Goal: Task Accomplishment & Management: Complete application form

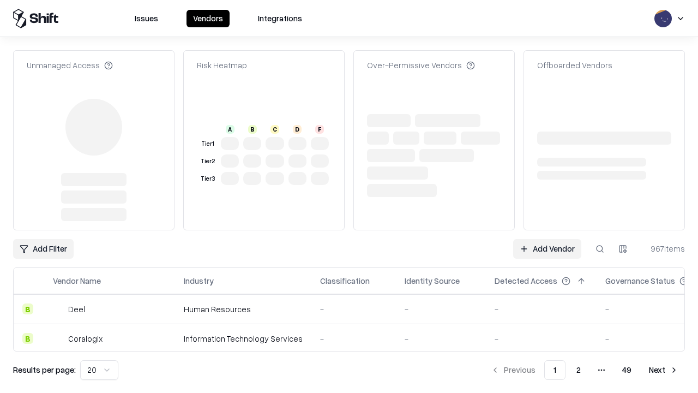
click at [547, 239] on link "Add Vendor" at bounding box center [547, 249] width 68 height 20
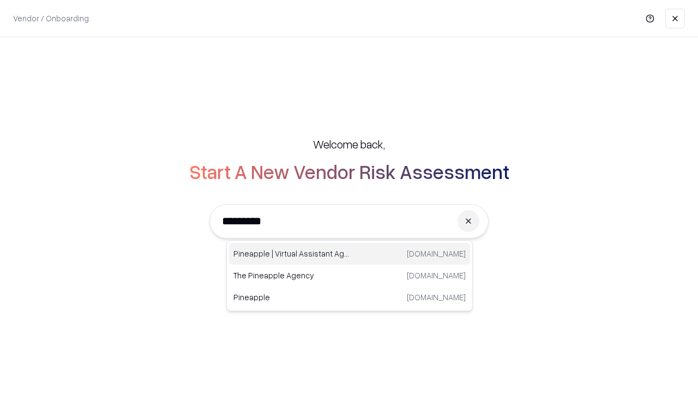
click at [350, 254] on div "Pineapple | Virtual Assistant Agency [DOMAIN_NAME]" at bounding box center [349, 254] width 241 height 22
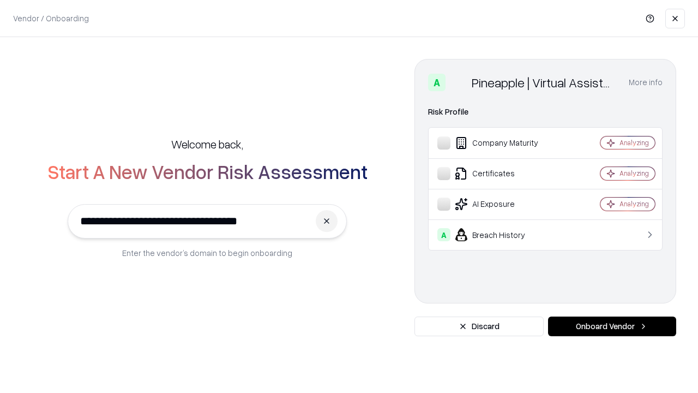
type input "**********"
click at [612, 326] on button "Onboard Vendor" at bounding box center [612, 326] width 128 height 20
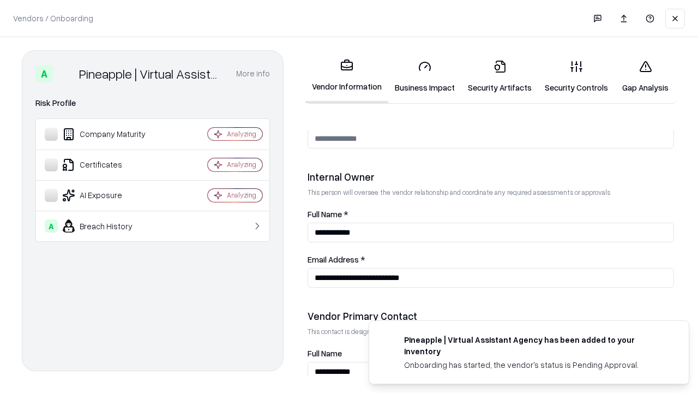
scroll to position [565, 0]
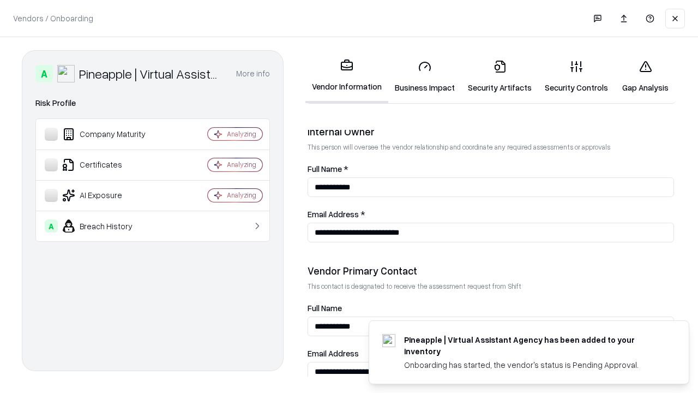
click at [425, 76] on link "Business Impact" at bounding box center [424, 76] width 73 height 51
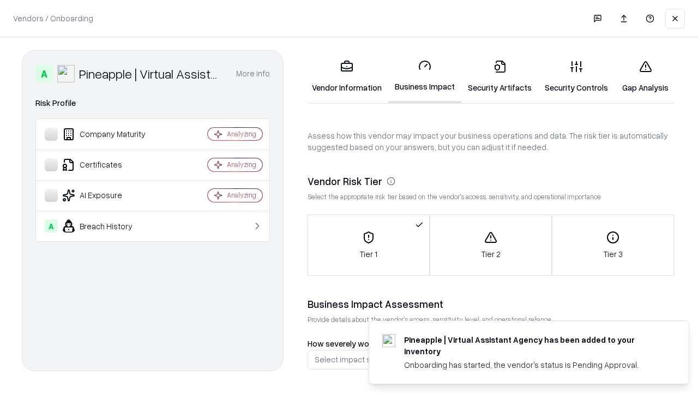
click at [500, 76] on link "Security Artifacts" at bounding box center [499, 76] width 77 height 51
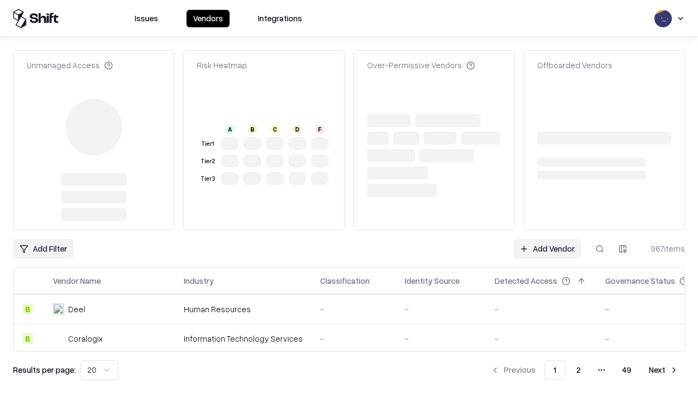
click at [547, 239] on link "Add Vendor" at bounding box center [547, 249] width 68 height 20
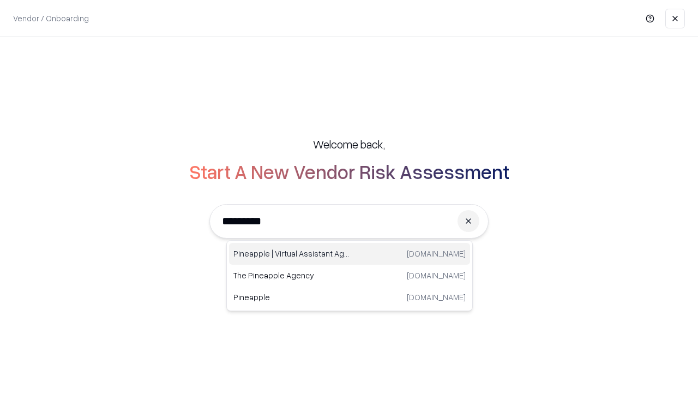
click at [350, 254] on div "Pineapple | Virtual Assistant Agency [DOMAIN_NAME]" at bounding box center [349, 254] width 241 height 22
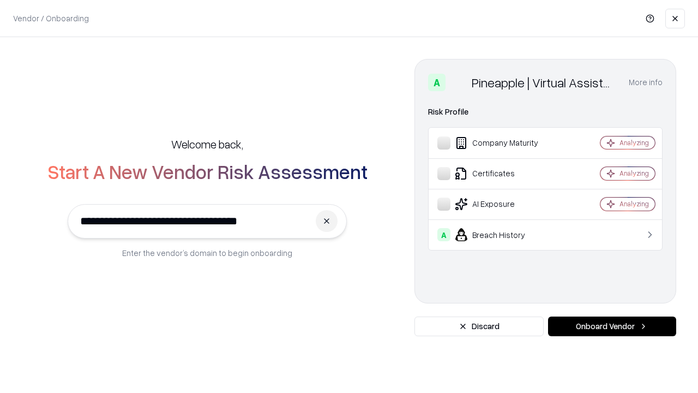
type input "**********"
click at [612, 326] on button "Onboard Vendor" at bounding box center [612, 326] width 128 height 20
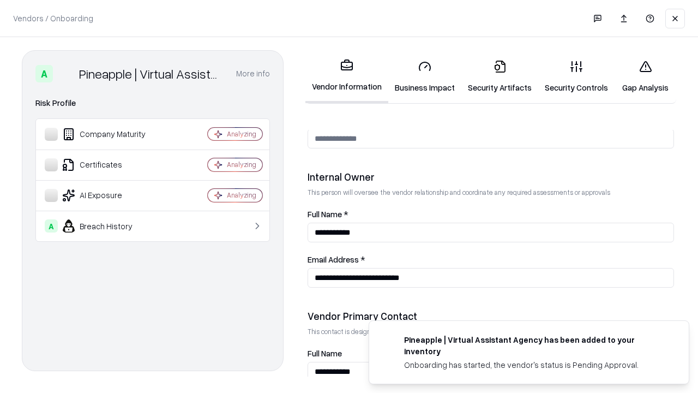
scroll to position [565, 0]
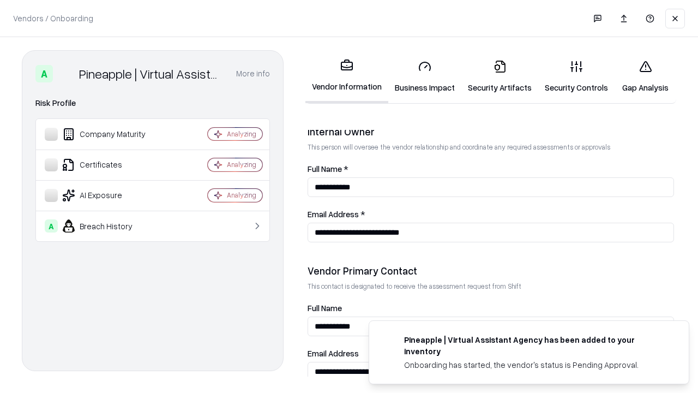
click at [645, 76] on link "Gap Analysis" at bounding box center [646, 76] width 62 height 51
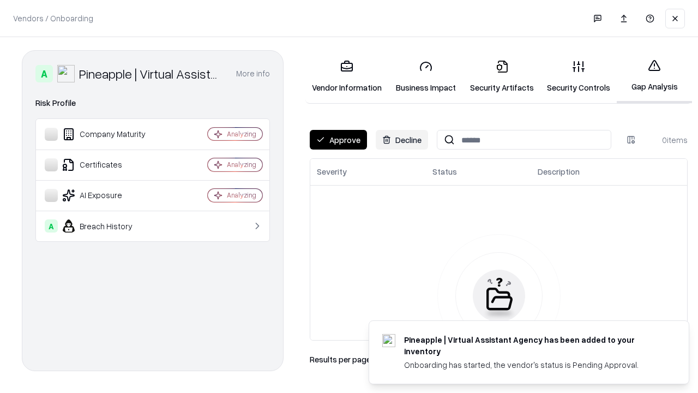
click at [338, 140] on button "Approve" at bounding box center [338, 140] width 57 height 20
